Goal: Check status: Check status

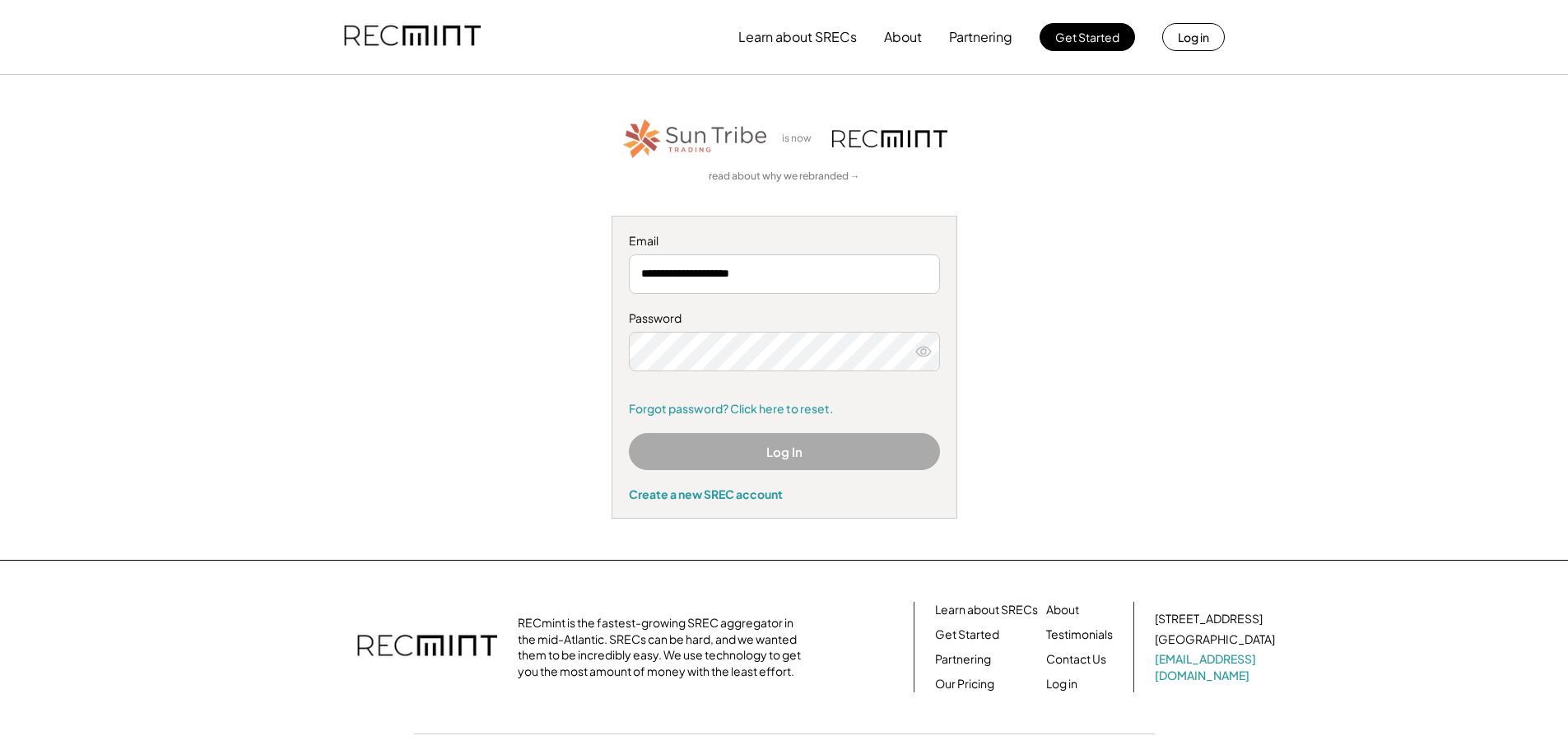
click at [794, 450] on button "Log In" at bounding box center [784, 451] width 312 height 37
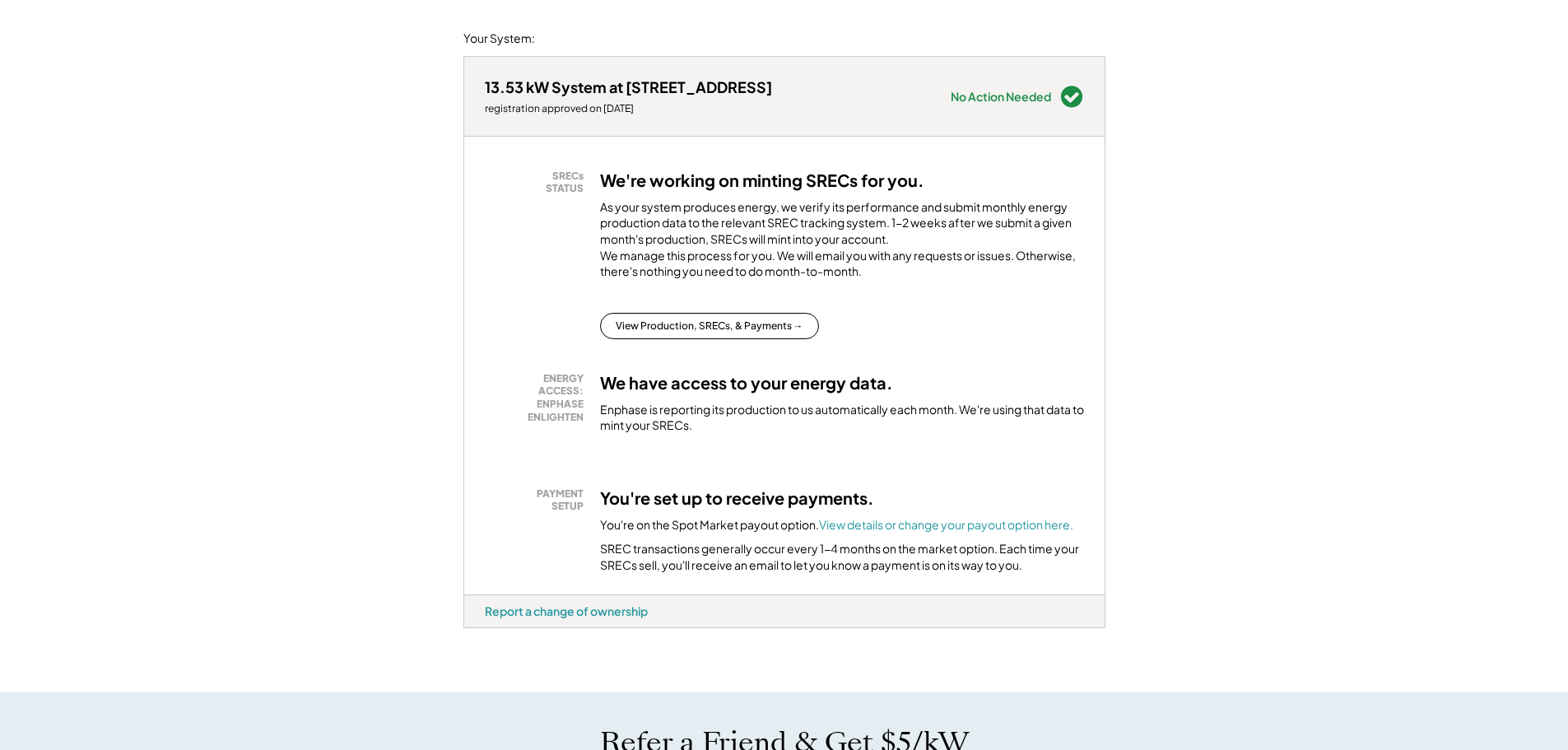
scroll to position [247, 0]
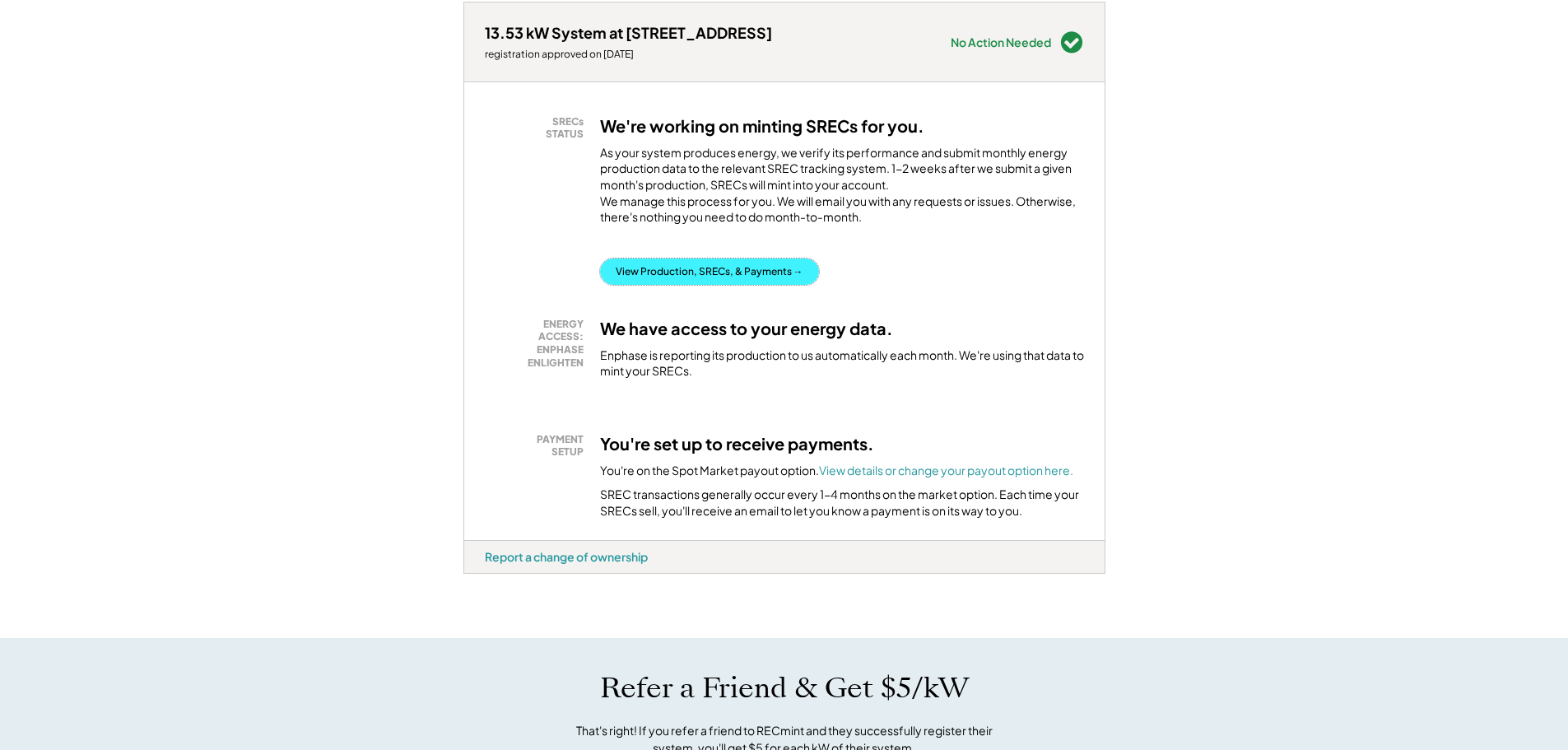
click at [740, 285] on button "View Production, SRECs, & Payments →" at bounding box center [709, 272] width 219 height 26
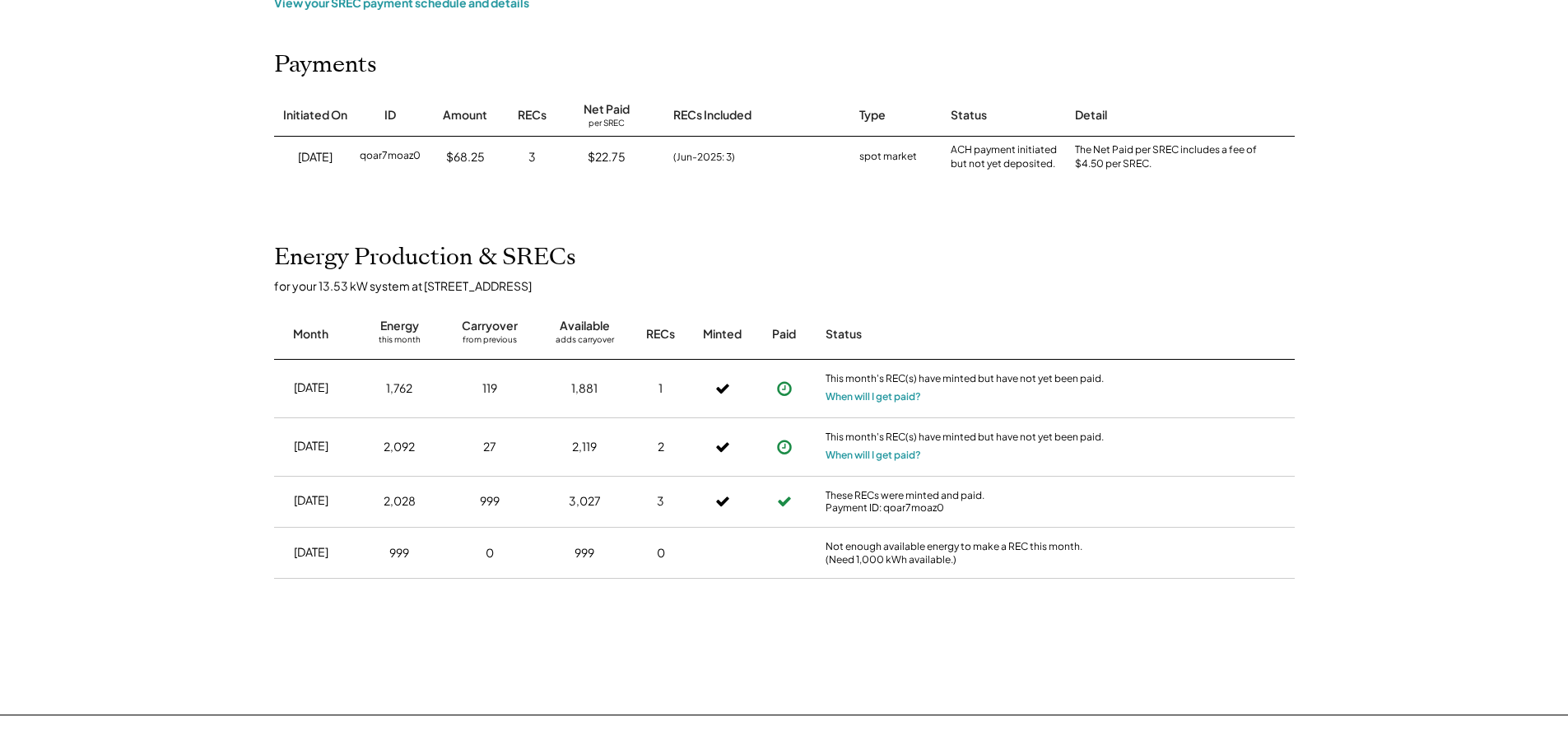
scroll to position [247, 0]
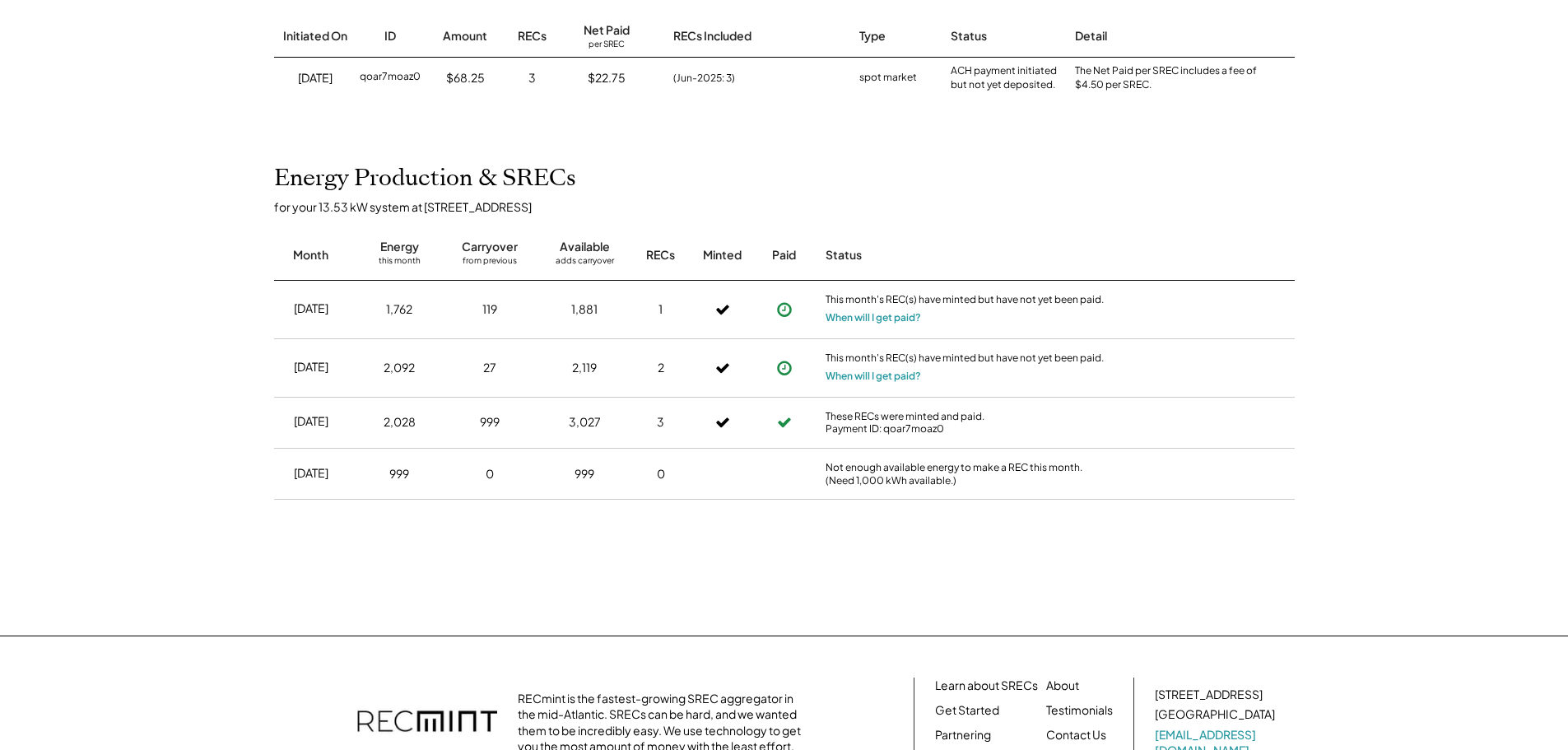
click at [782, 370] on icon at bounding box center [785, 368] width 17 height 17
click at [876, 313] on button "When will I get paid?" at bounding box center [873, 318] width 95 height 17
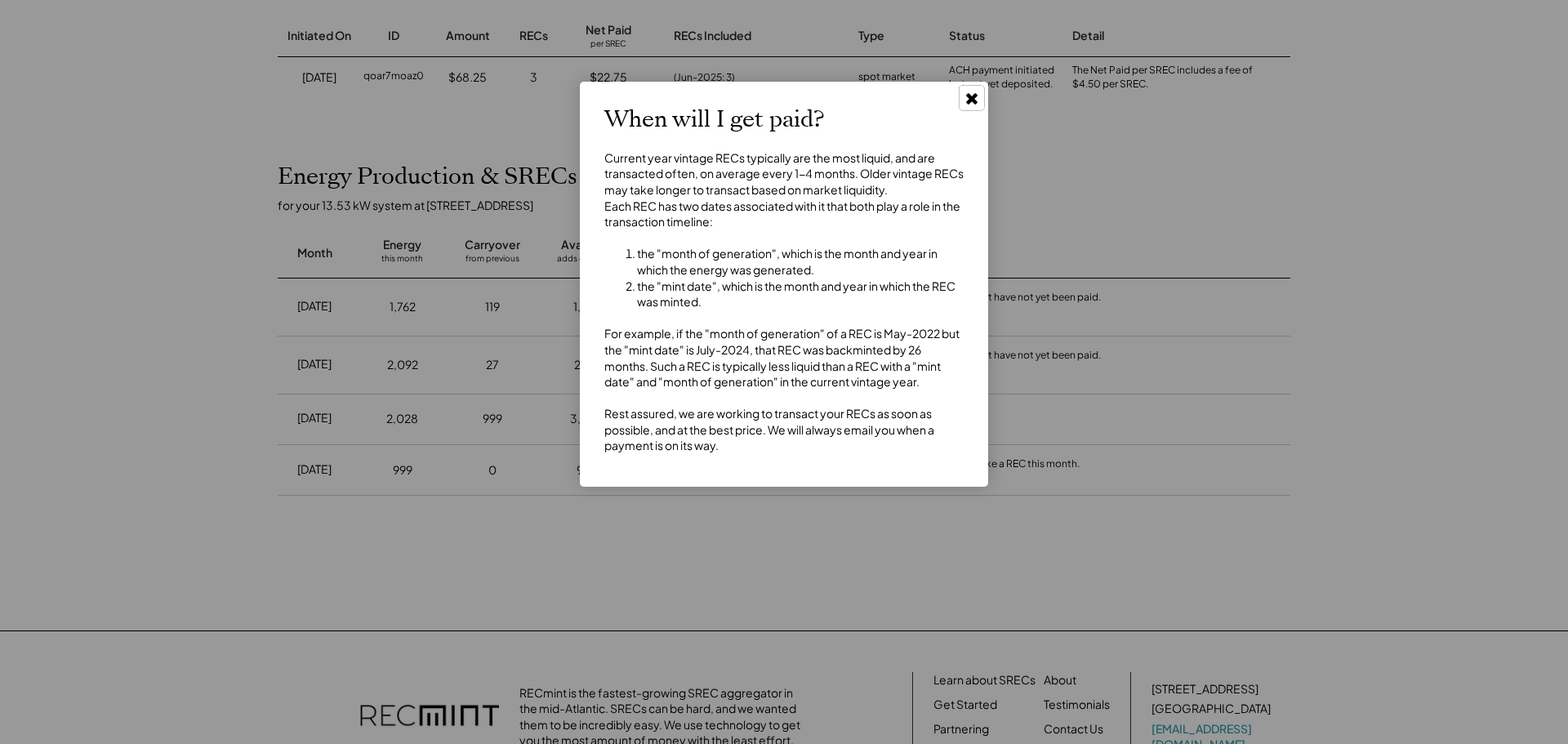
click at [975, 101] on use at bounding box center [971, 99] width 11 height 11
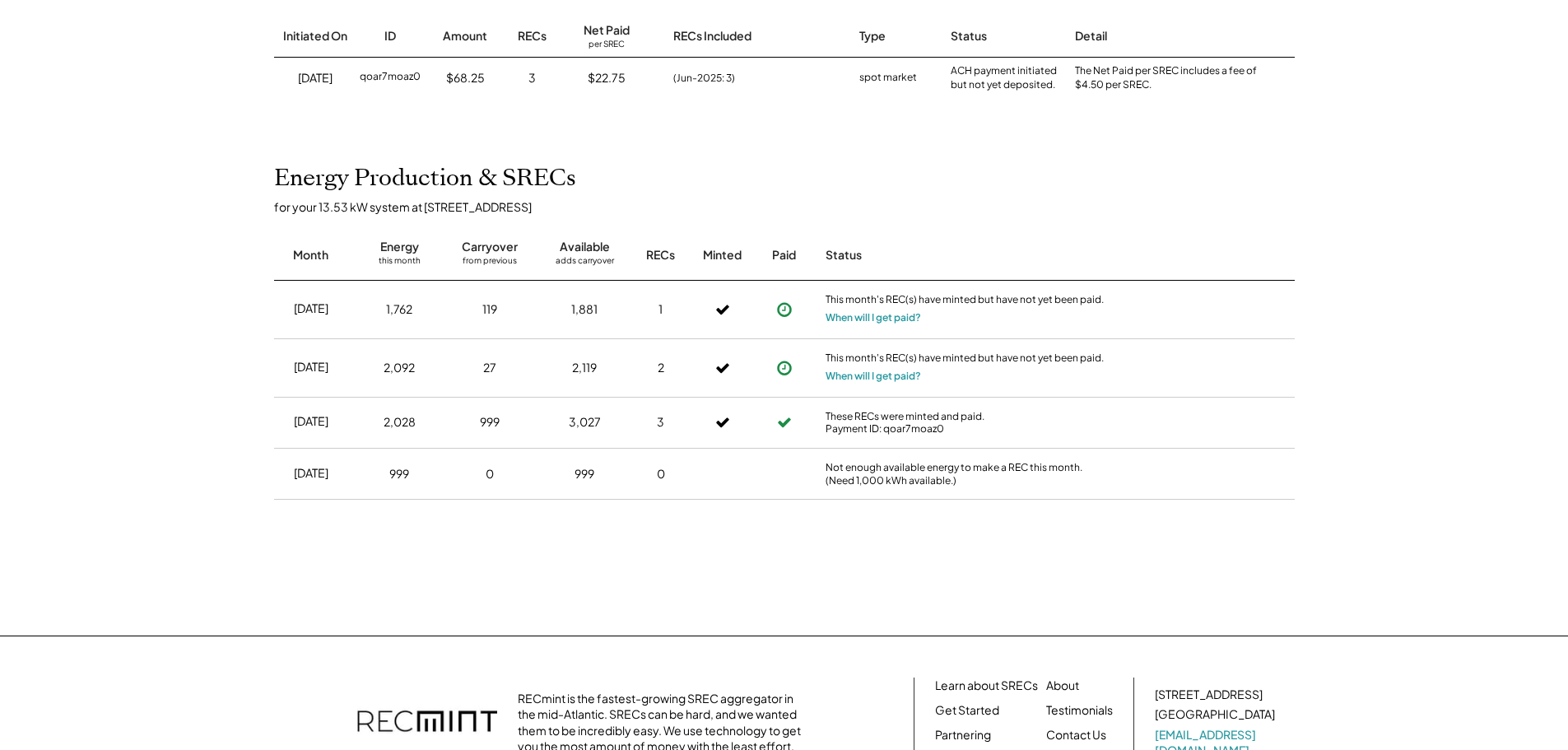
click at [1308, 220] on div "Energy Production & SRECs for your 13.53 kW system at 22 Carrollton Ct Month En…" at bounding box center [785, 366] width 1054 height 404
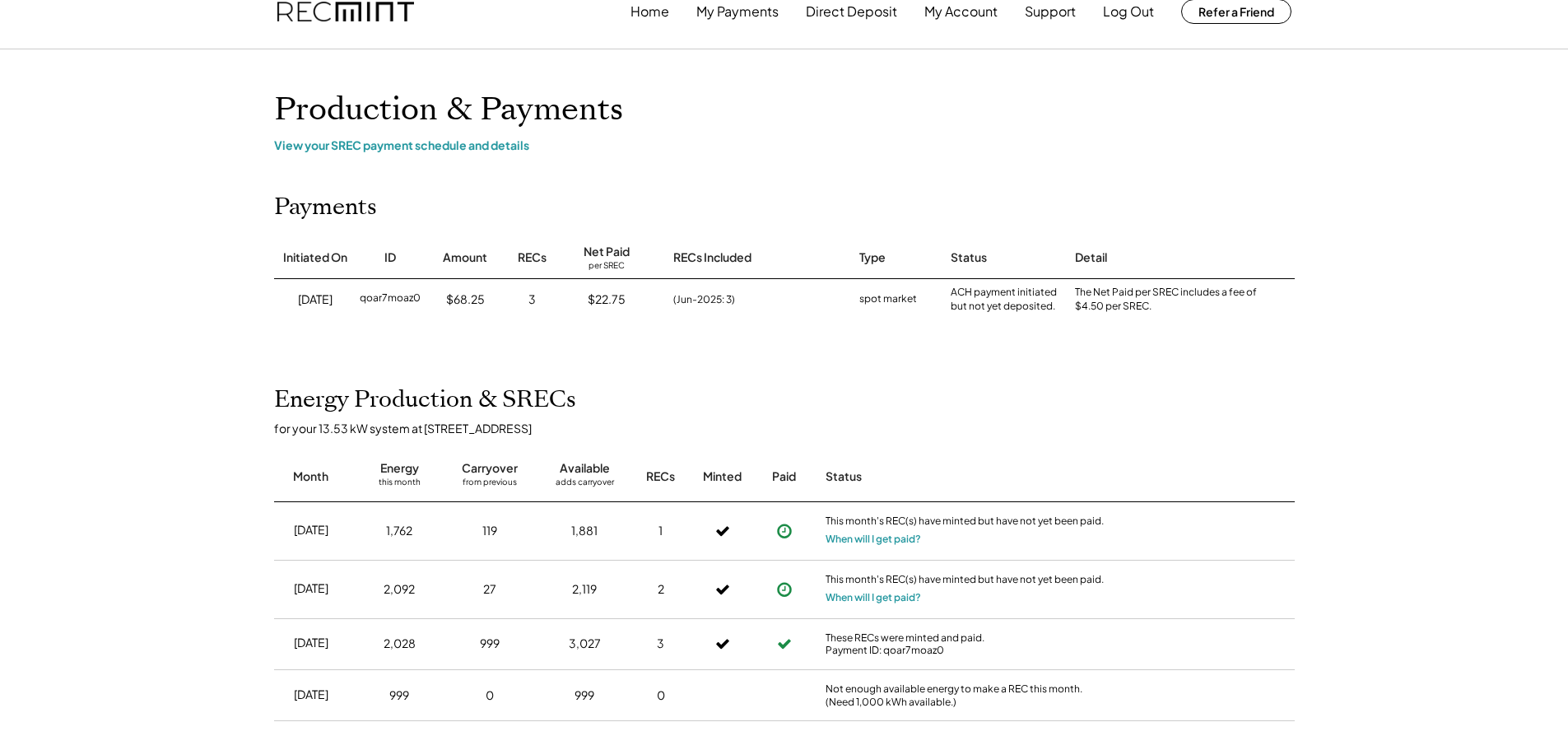
scroll to position [0, 0]
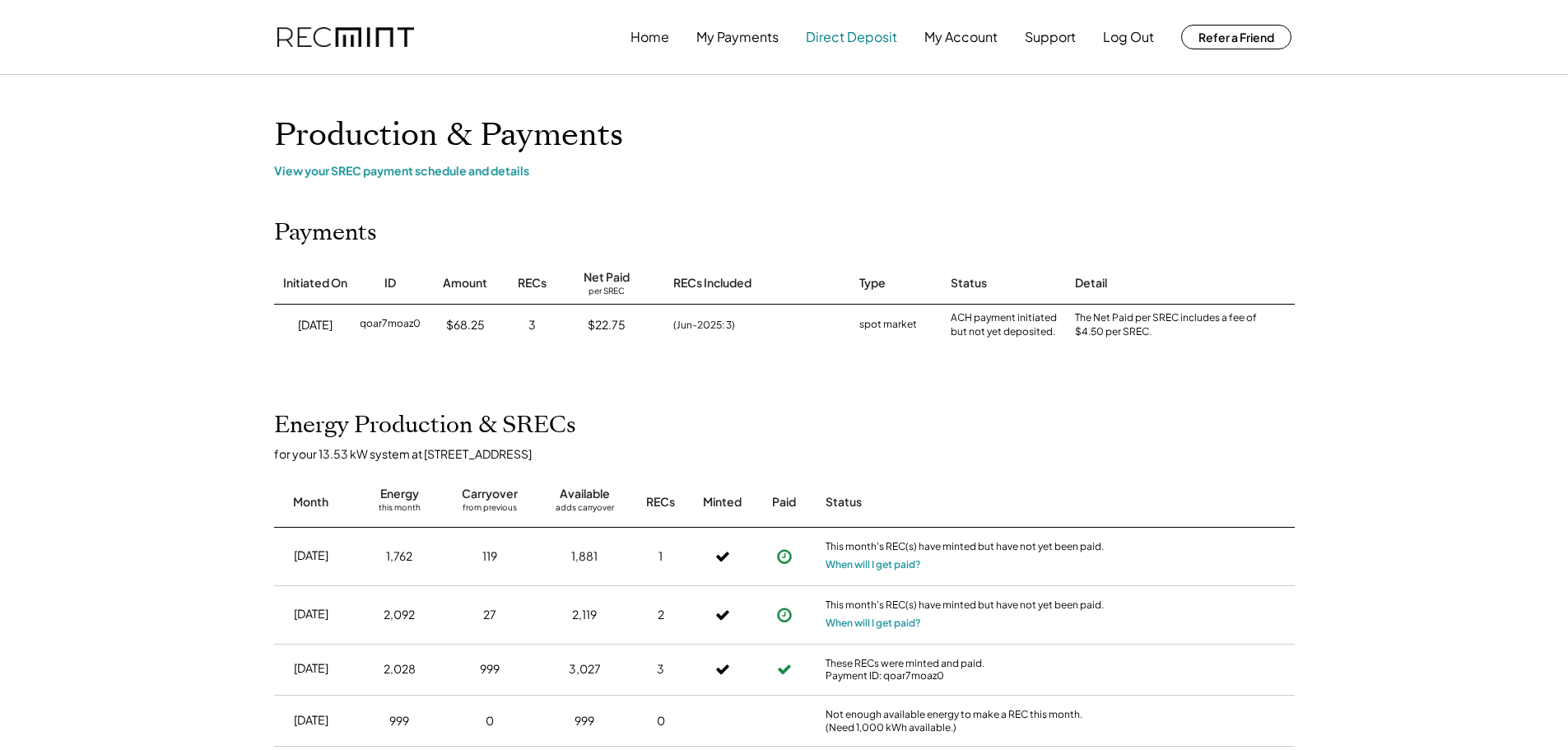
click at [864, 35] on button "Direct Deposit" at bounding box center [851, 37] width 92 height 33
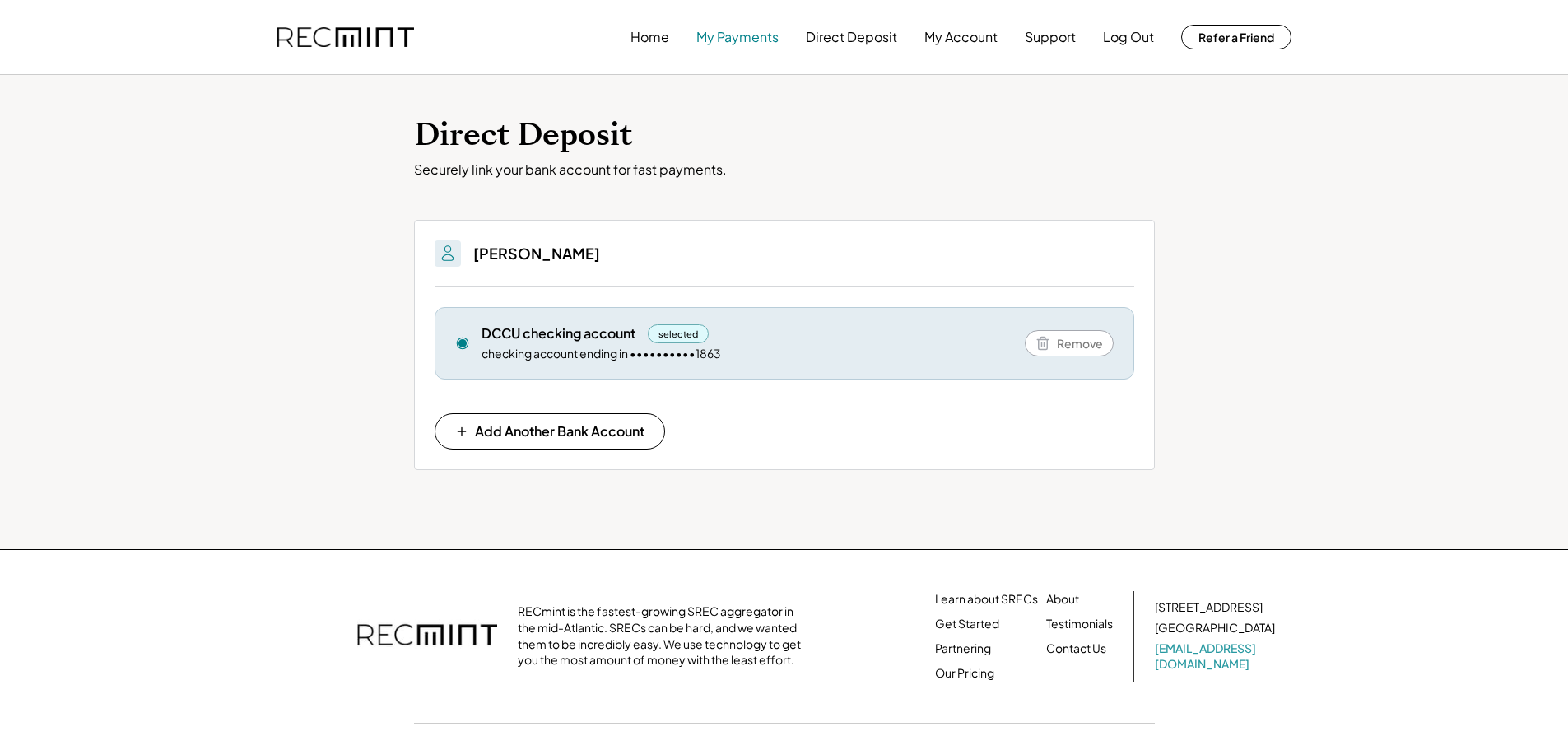
click at [736, 26] on button "My Payments" at bounding box center [737, 37] width 82 height 33
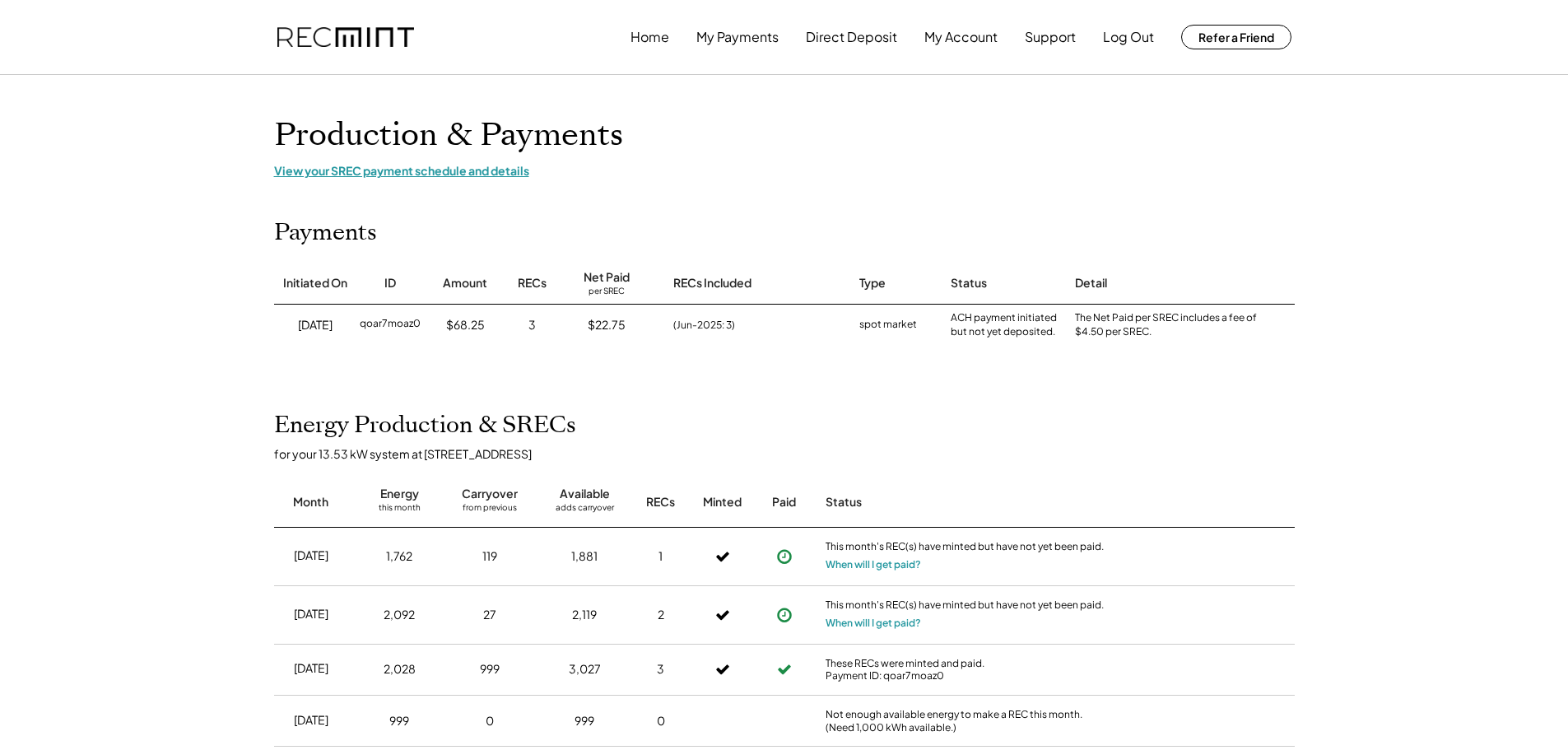
click at [501, 170] on div "View your SREC payment schedule and details" at bounding box center [785, 170] width 1021 height 15
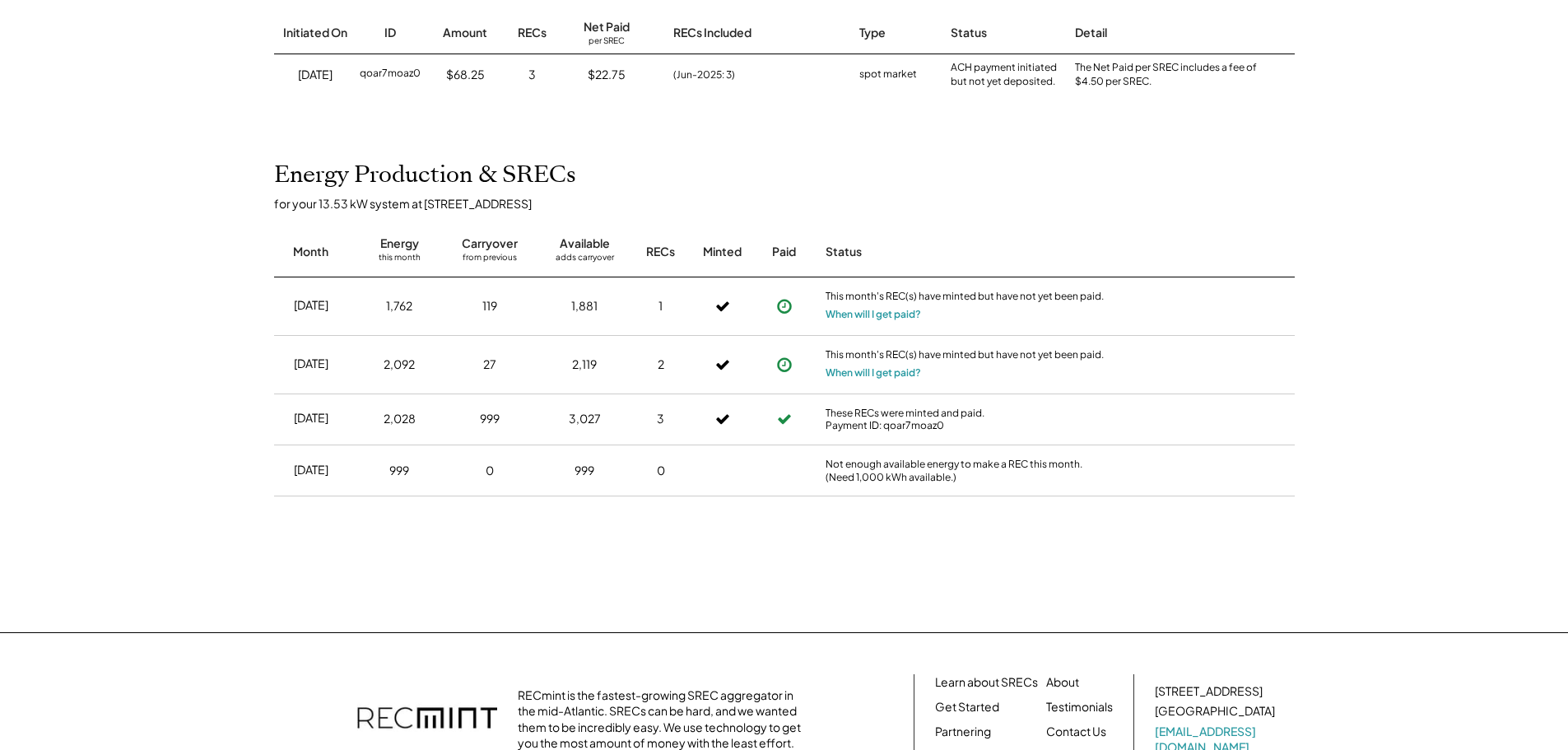
scroll to position [275, 0]
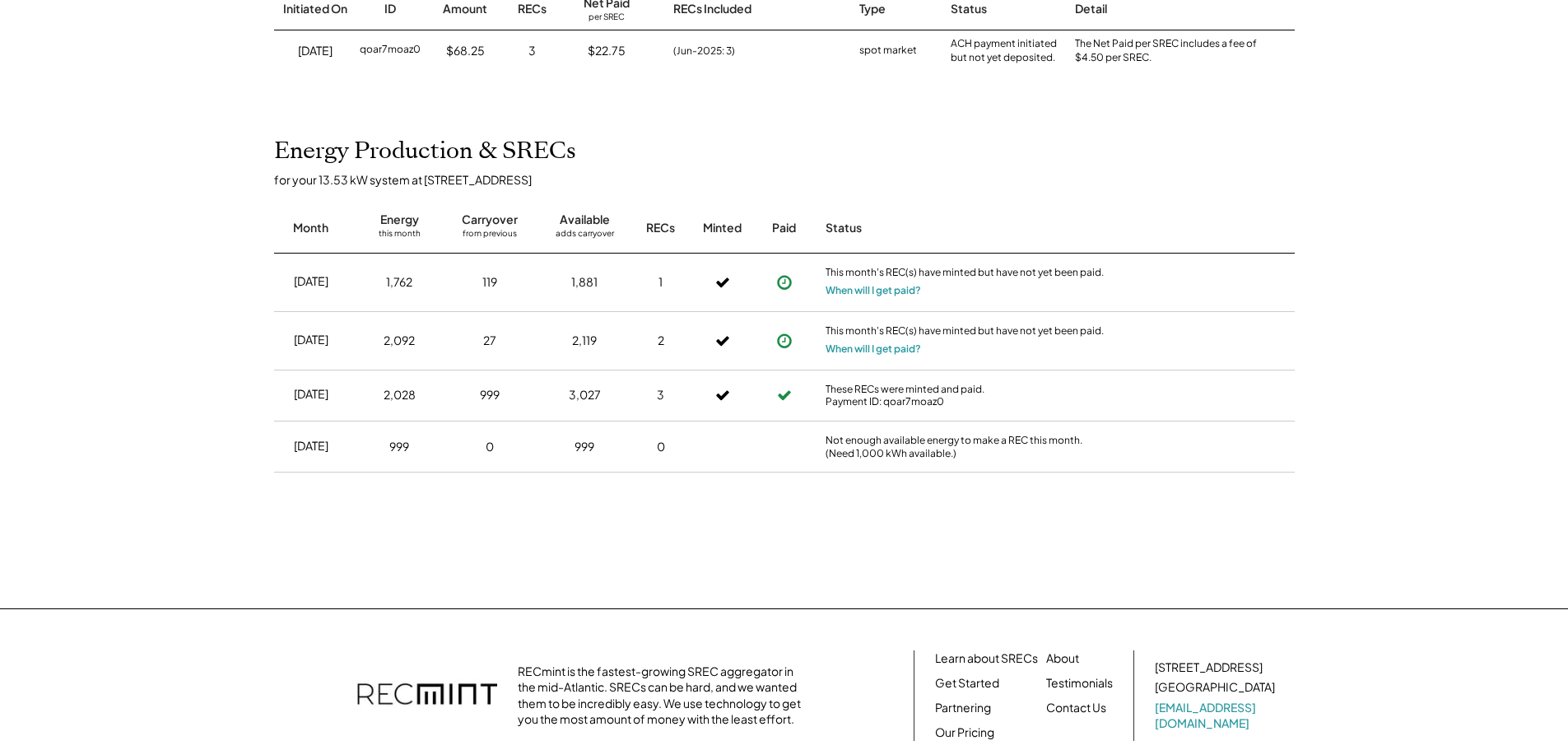
drag, startPoint x: 1389, startPoint y: 531, endPoint x: 289, endPoint y: 132, distance: 1170.1
click at [289, 132] on div "Home My Payments Direct Deposit My Account Support Log Out Refer a Friend Produ…" at bounding box center [784, 302] width 1568 height 1154
click at [1248, 122] on div "Home My Payments Direct Deposit My Account Support Log Out Refer a Friend Produ…" at bounding box center [784, 302] width 1568 height 1154
click at [1317, 439] on div "Home My Payments Direct Deposit My Account Support Log Out Refer a Friend Produ…" at bounding box center [784, 302] width 1568 height 1154
click at [1263, 498] on div "Aug 2025 1,762 119 1,881 1 This month's REC(s) have minted but have not yet bee…" at bounding box center [785, 376] width 1021 height 247
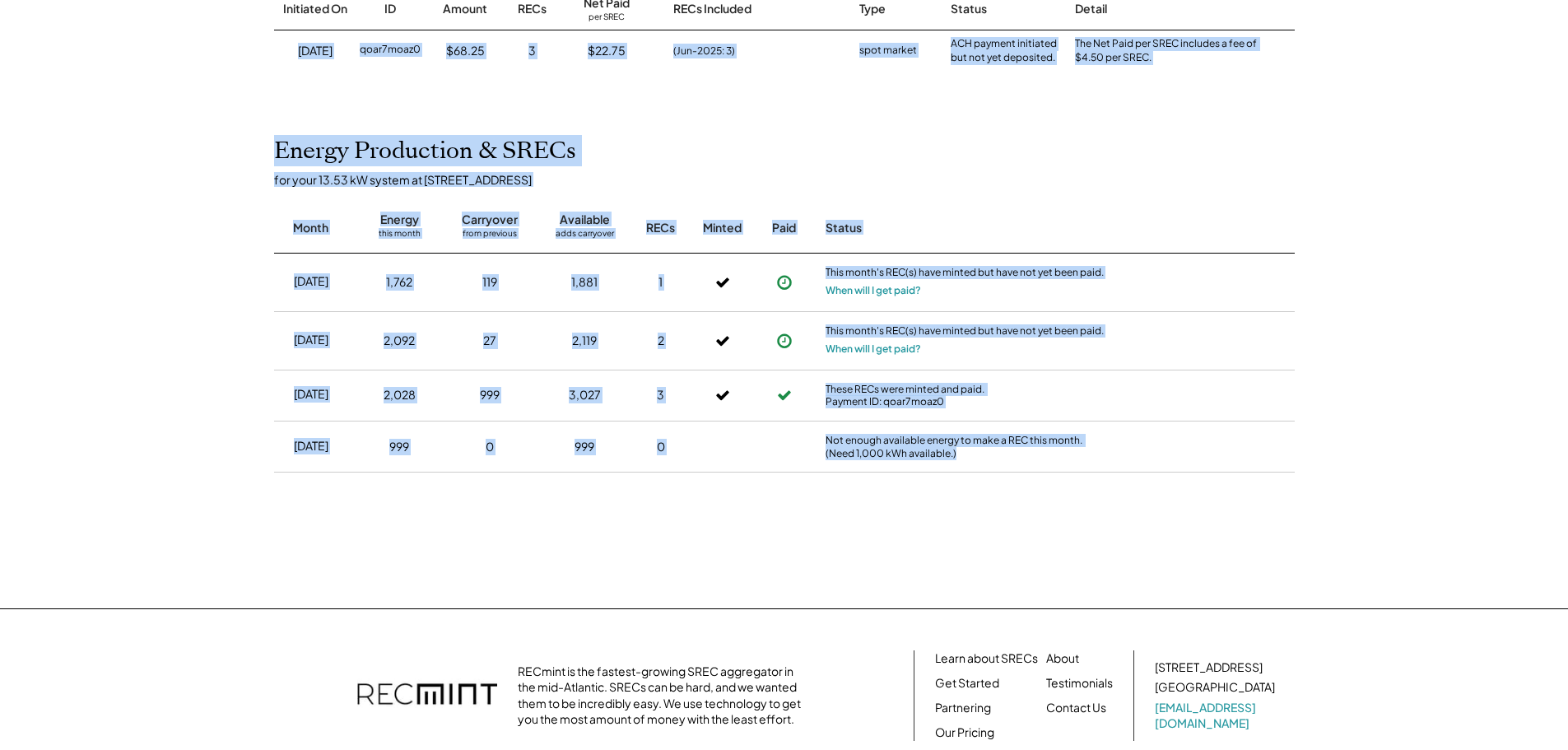
drag, startPoint x: 1328, startPoint y: 497, endPoint x: 372, endPoint y: 177, distance: 1008.1
click at [183, 72] on div "Home My Payments Direct Deposit My Account Support Log Out Refer a Friend Produ…" at bounding box center [784, 302] width 1568 height 1154
click at [1256, 136] on div "Home My Payments Direct Deposit My Account Support Log Out Refer a Friend Produ…" at bounding box center [784, 302] width 1568 height 1154
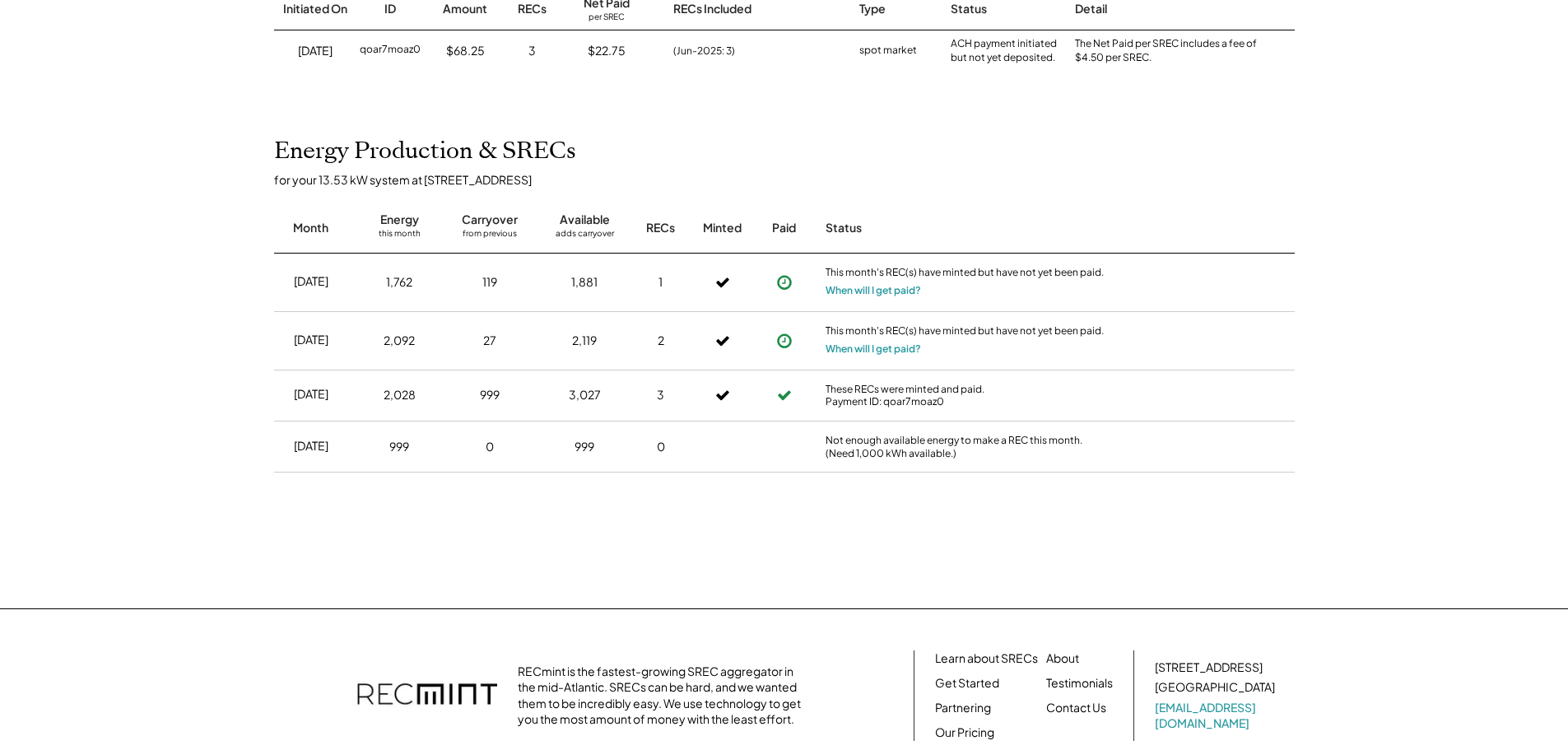
drag, startPoint x: 1428, startPoint y: 515, endPoint x: 132, endPoint y: 91, distance: 1363.6
click at [121, 85] on div "Home My Payments Direct Deposit My Account Support Log Out Refer a Friend Produ…" at bounding box center [784, 302] width 1568 height 1154
click at [1270, 110] on div "Home My Payments Direct Deposit My Account Support Log Out Refer a Friend Produ…" at bounding box center [784, 302] width 1568 height 1154
drag, startPoint x: 1407, startPoint y: 515, endPoint x: 18, endPoint y: 156, distance: 1434.6
click at [0, 157] on div "Home My Payments Direct Deposit My Account Support Log Out Refer a Friend Produ…" at bounding box center [784, 302] width 1568 height 1154
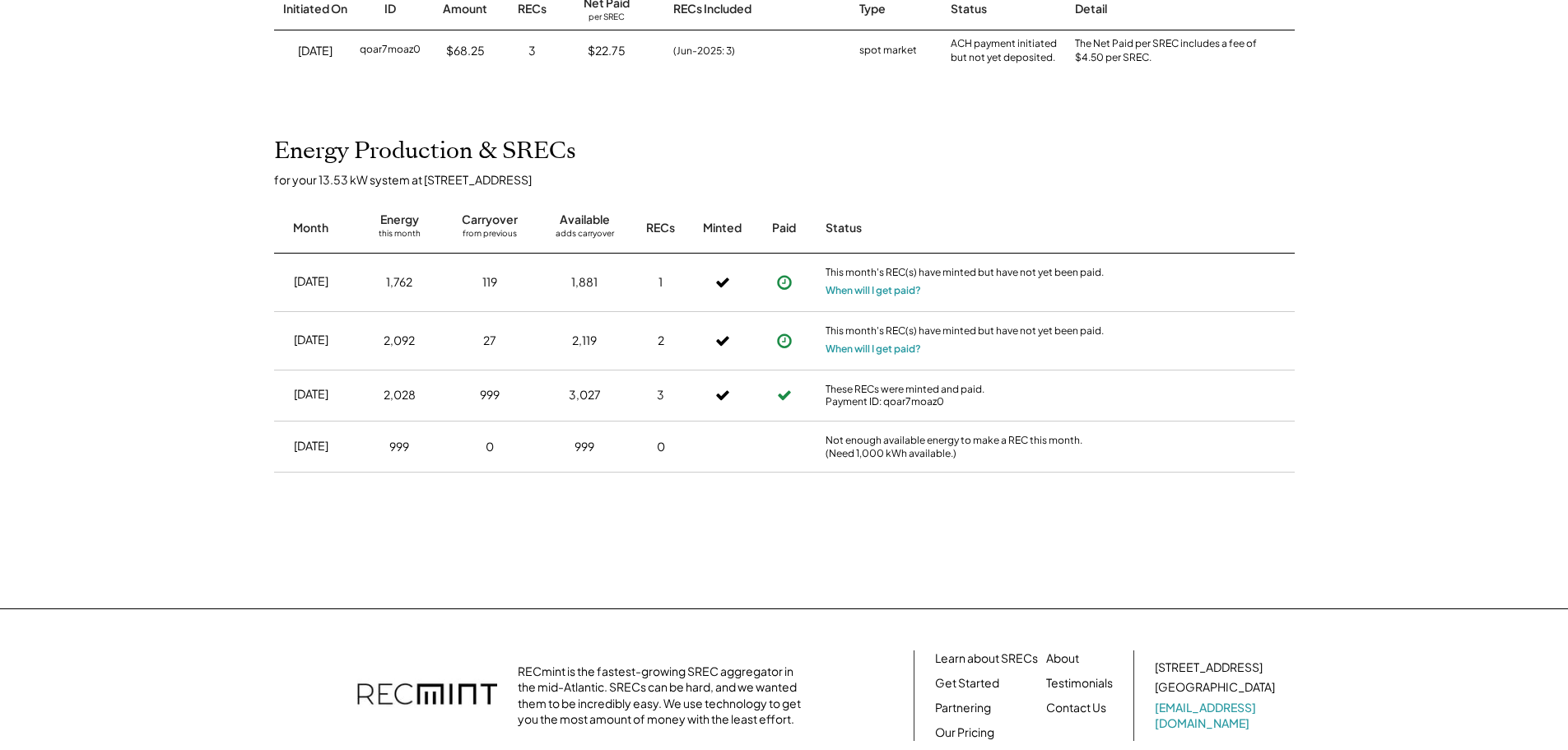
click at [1309, 98] on div "Home My Payments Direct Deposit My Account Support Log Out Refer a Friend Produ…" at bounding box center [784, 302] width 1568 height 1154
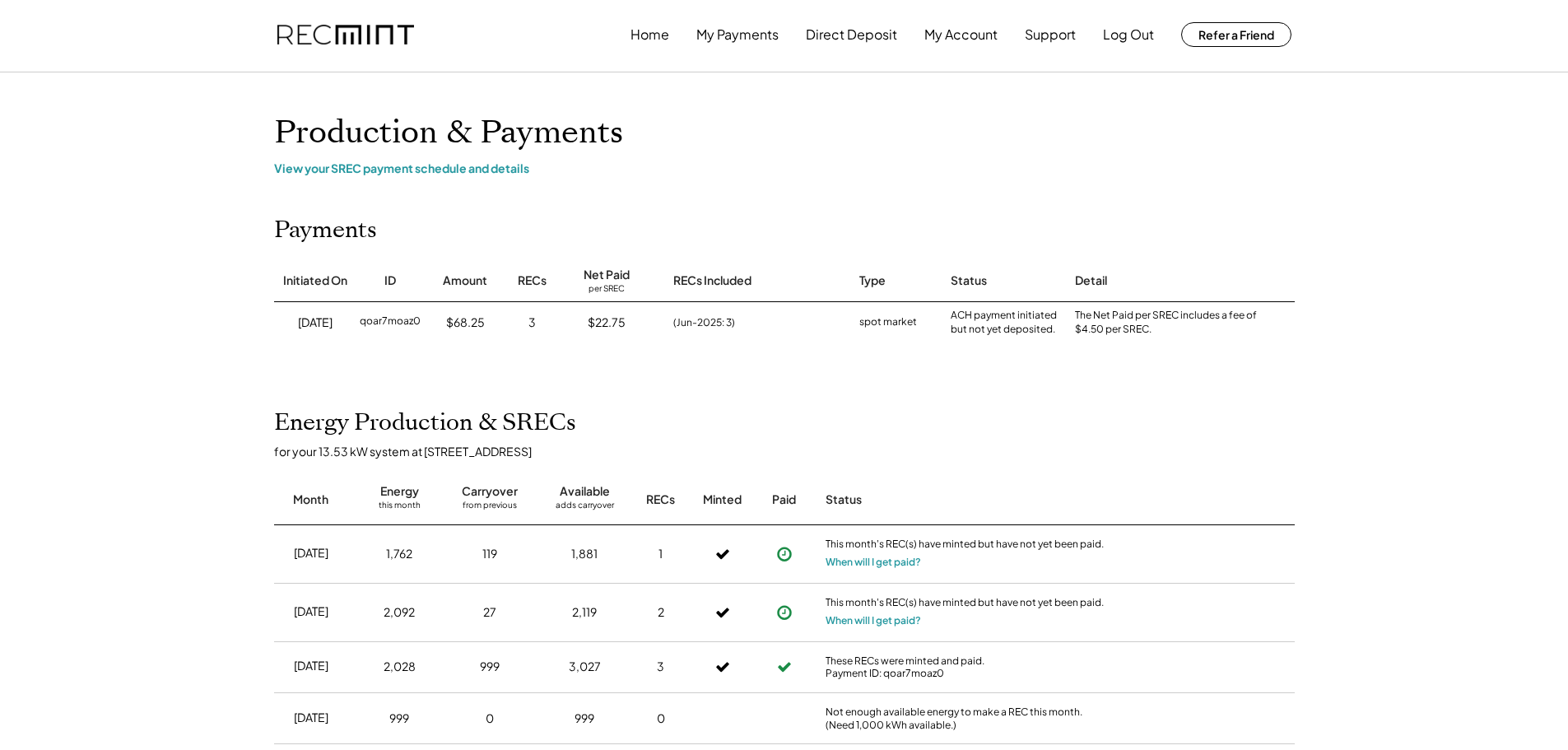
scroll to position [0, 0]
